Goal: Navigation & Orientation: Find specific page/section

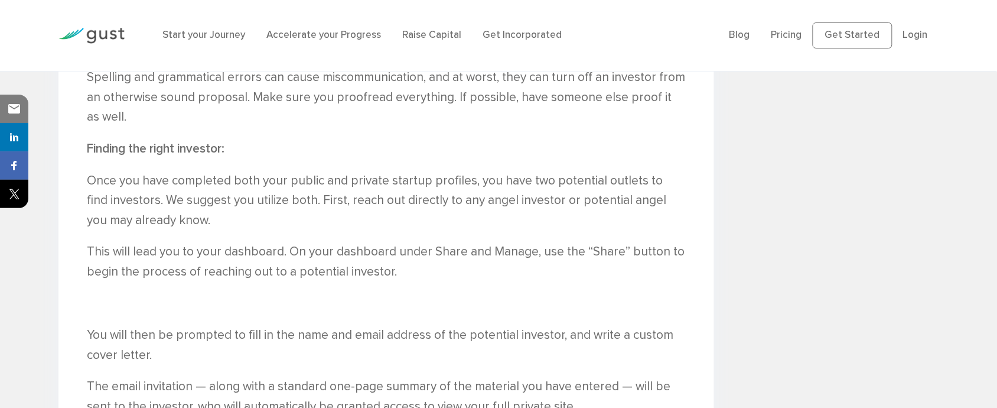
scroll to position [2570, 0]
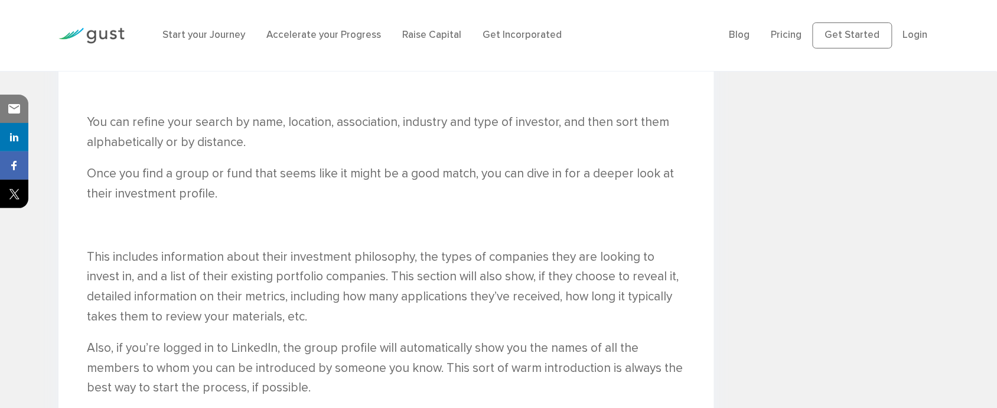
scroll to position [2924, 0]
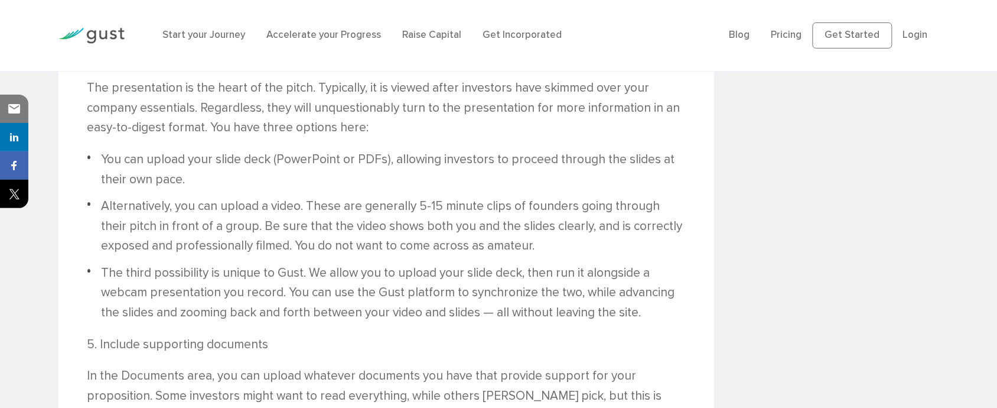
scroll to position [1772, 0]
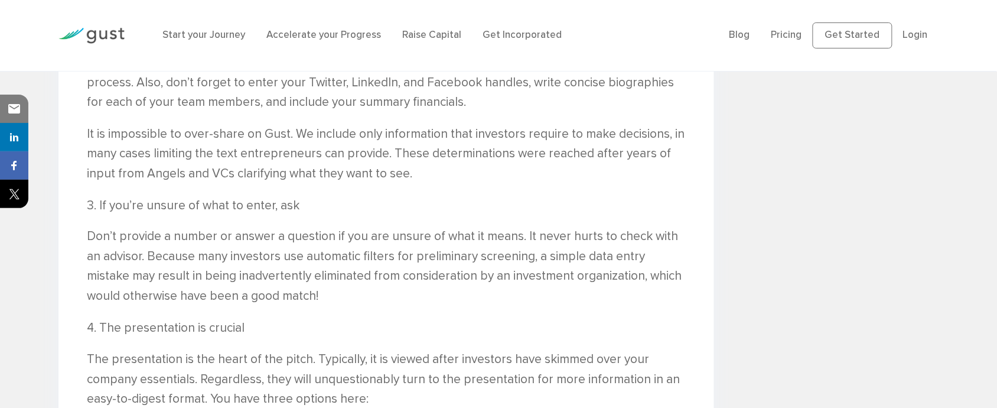
click at [109, 44] on img at bounding box center [91, 36] width 66 height 16
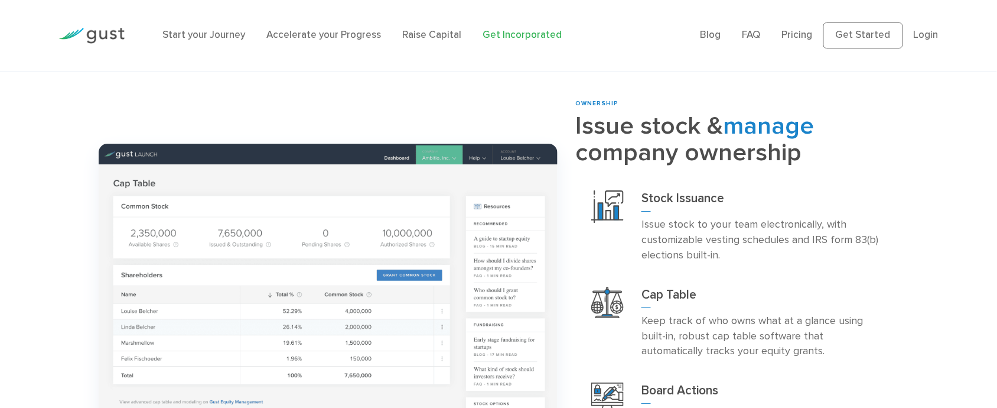
scroll to position [1152, 0]
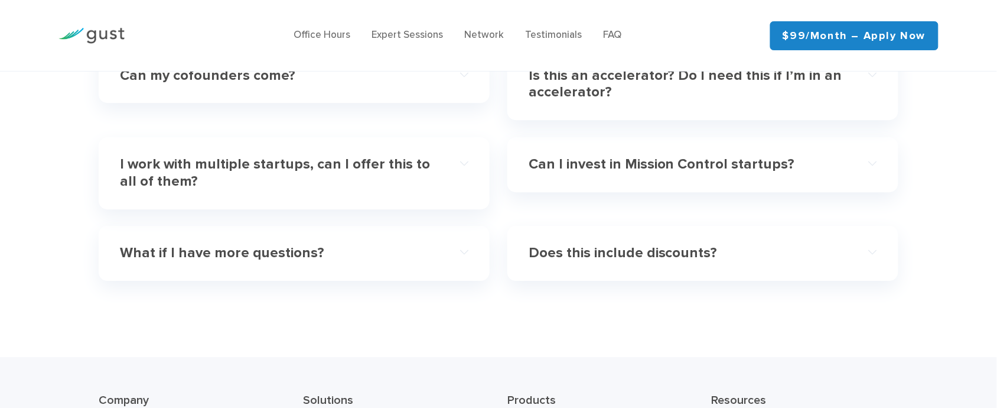
scroll to position [4022, 0]
